Goal: Transaction & Acquisition: Purchase product/service

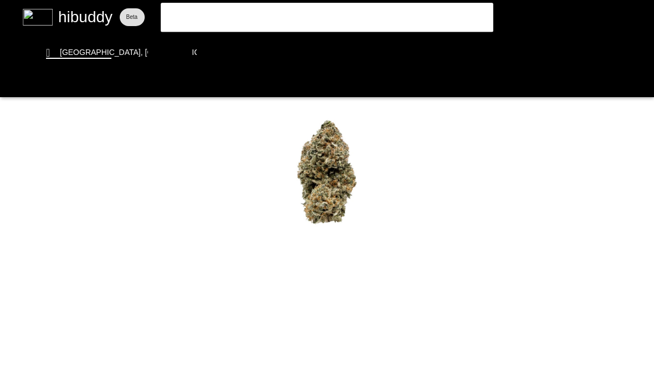
click at [380, 56] on flt-semantics-placeholder "Enable accessibility" at bounding box center [327, 191] width 654 height 382
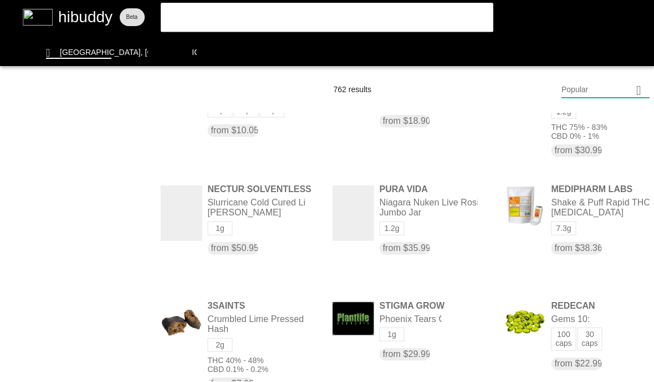
click at [143, 204] on flt-glass-pane at bounding box center [327, 191] width 654 height 382
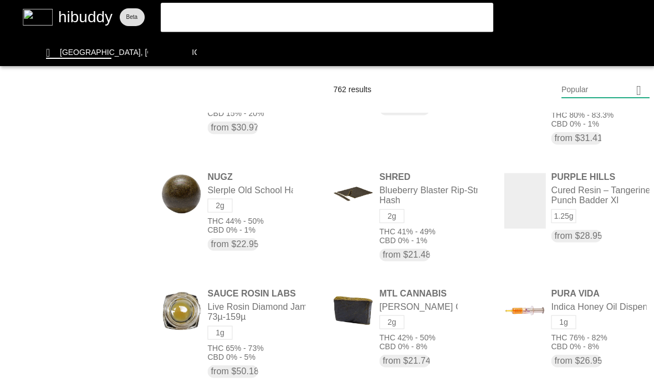
click at [145, 211] on flt-glass-pane at bounding box center [327, 191] width 654 height 382
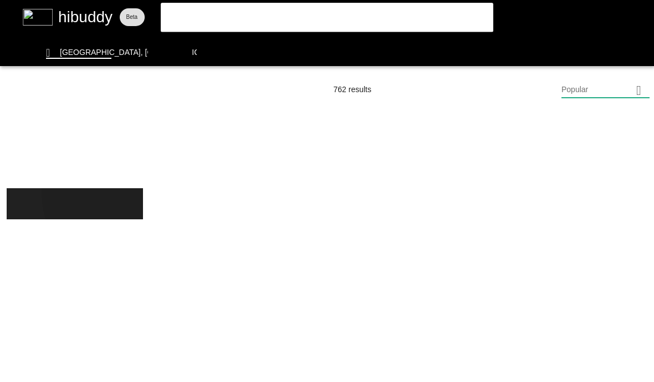
click at [140, 199] on flt-glass-pane at bounding box center [327, 191] width 654 height 382
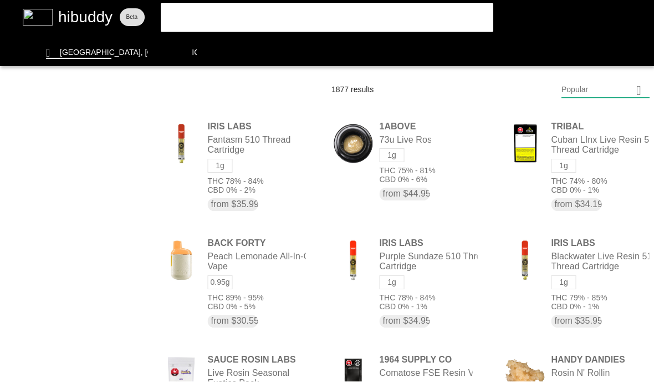
click at [146, 210] on flt-glass-pane at bounding box center [327, 191] width 654 height 382
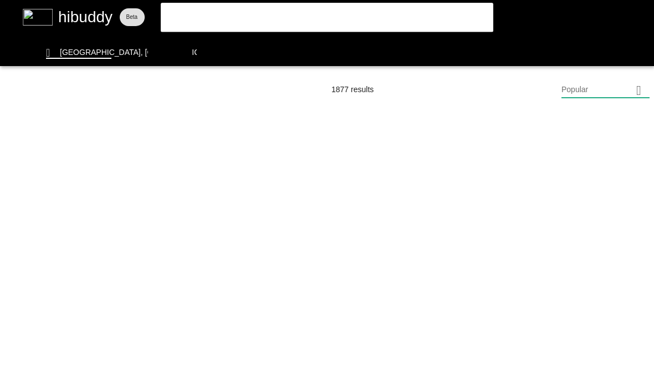
click at [119, 209] on flt-glass-pane at bounding box center [327, 191] width 654 height 382
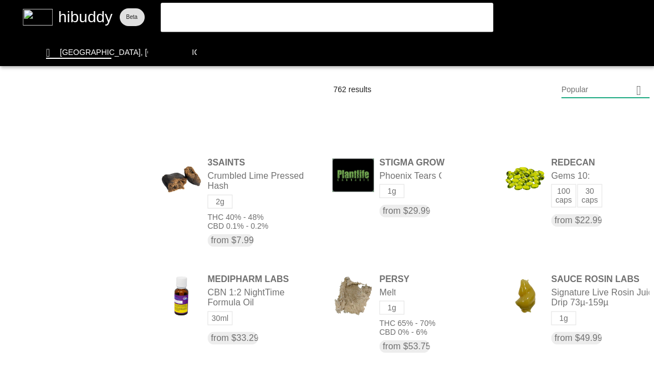
click at [154, 206] on flt-glass-pane at bounding box center [327, 191] width 654 height 382
click at [410, 166] on flt-glass-pane at bounding box center [327, 191] width 654 height 382
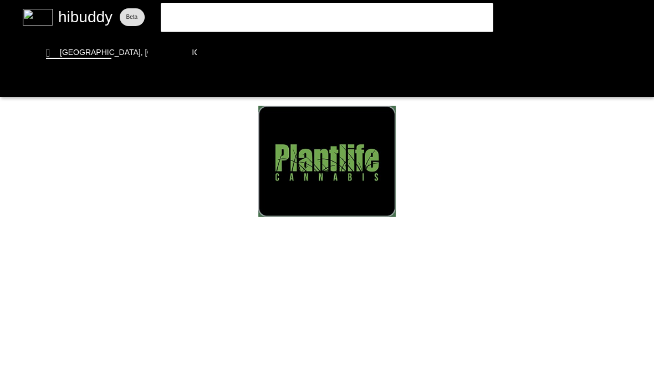
click at [64, 154] on flt-glass-pane at bounding box center [327, 191] width 654 height 382
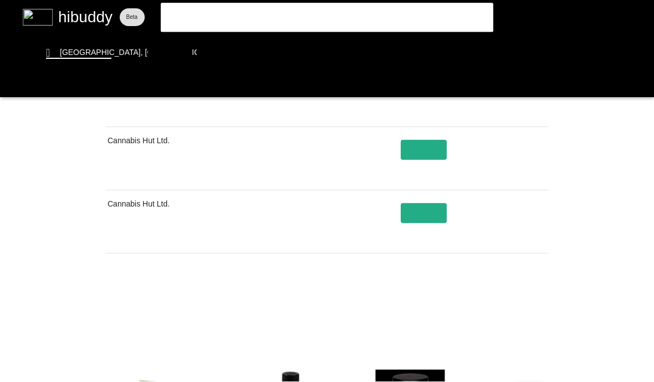
click at [77, 138] on flt-glass-pane at bounding box center [327, 191] width 654 height 382
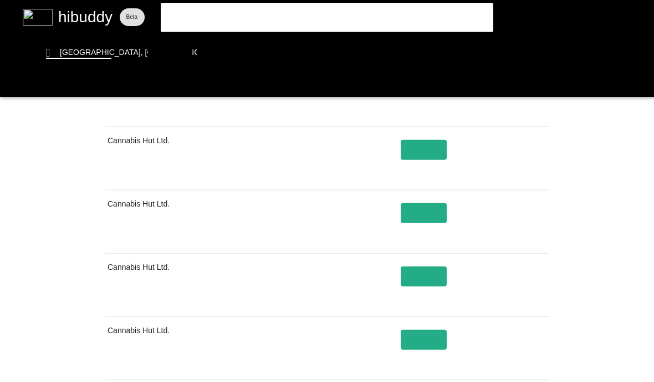
click at [397, 303] on flt-glass-pane at bounding box center [327, 191] width 654 height 382
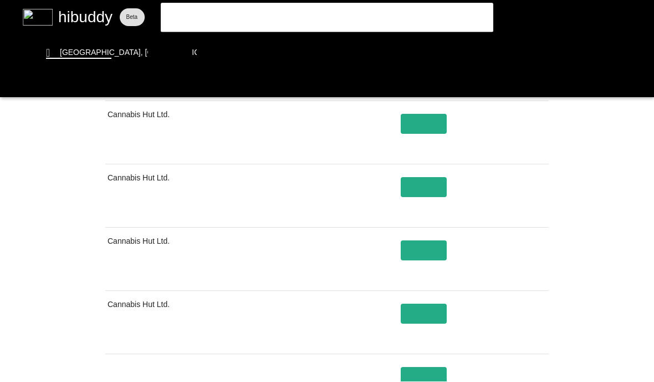
click at [64, 144] on flt-glass-pane at bounding box center [327, 191] width 654 height 382
click at [421, 277] on flt-glass-pane at bounding box center [327, 191] width 654 height 382
